Goal: Task Accomplishment & Management: Manage account settings

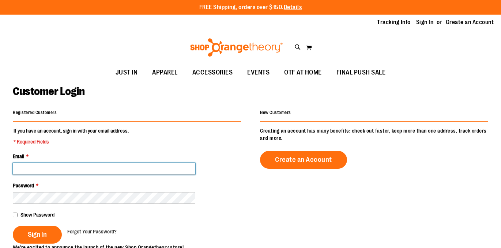
click at [77, 170] on input "Email *" at bounding box center [104, 169] width 183 height 12
type input "**********"
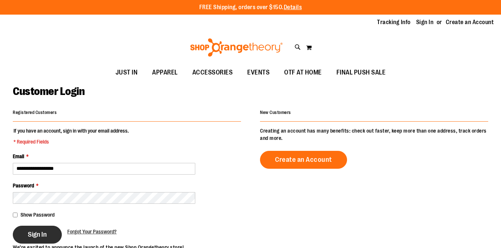
click at [38, 233] on span "Sign In" at bounding box center [37, 235] width 19 height 8
